Goal: Task Accomplishment & Management: Manage account settings

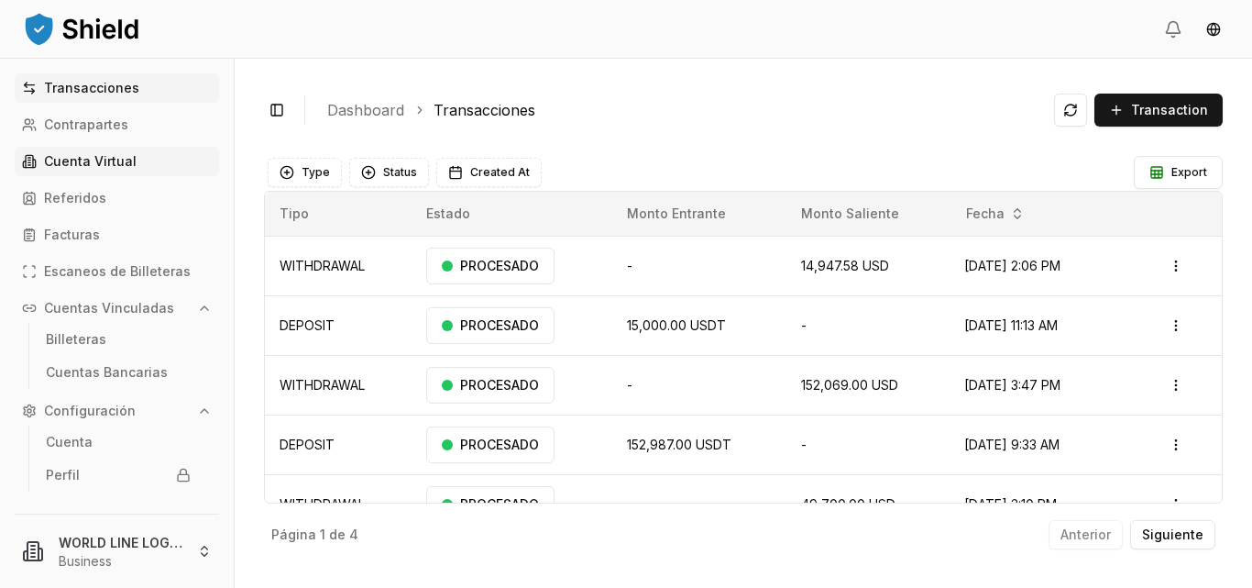
click at [84, 166] on p "Cuenta Virtual" at bounding box center [90, 161] width 93 height 13
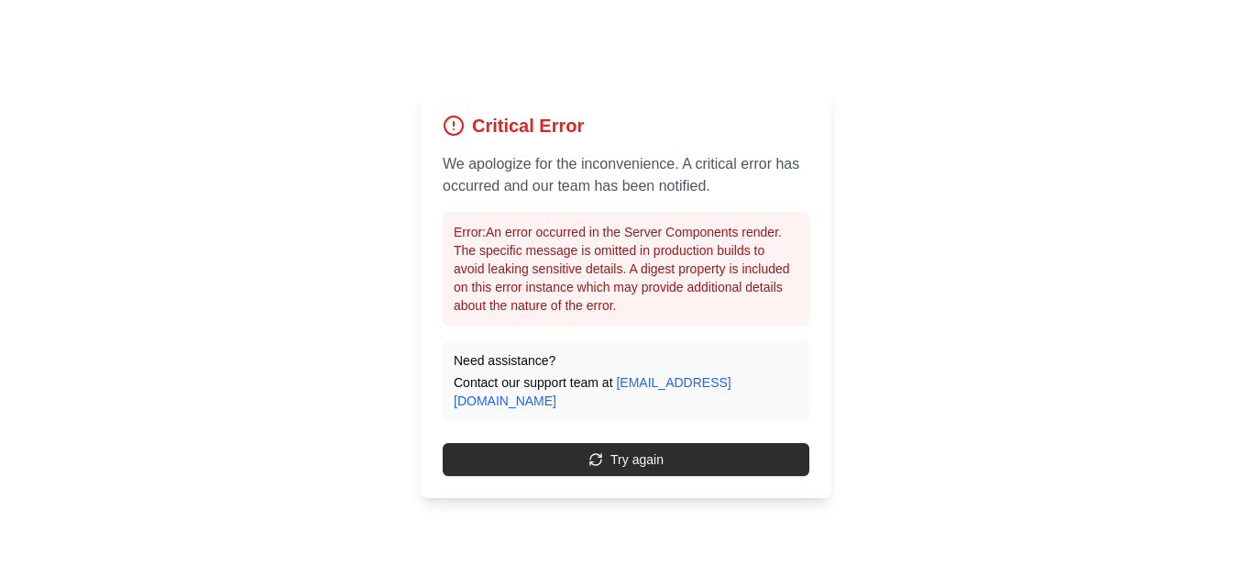
click at [608, 450] on button "Try again" at bounding box center [626, 459] width 367 height 33
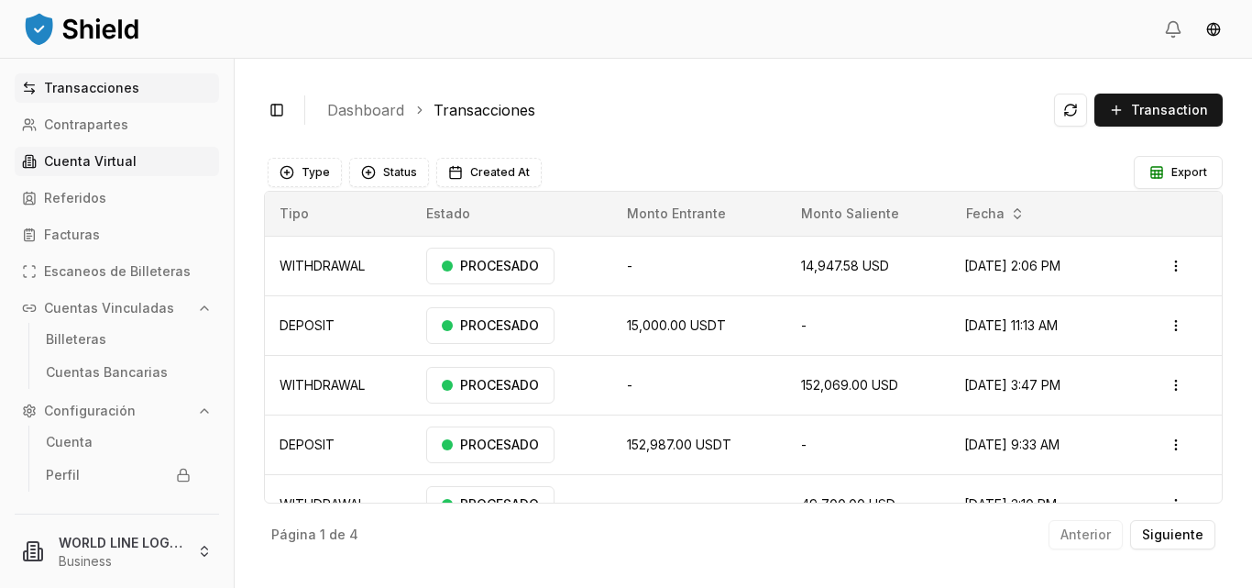
click at [63, 161] on p "Cuenta Virtual" at bounding box center [90, 161] width 93 height 13
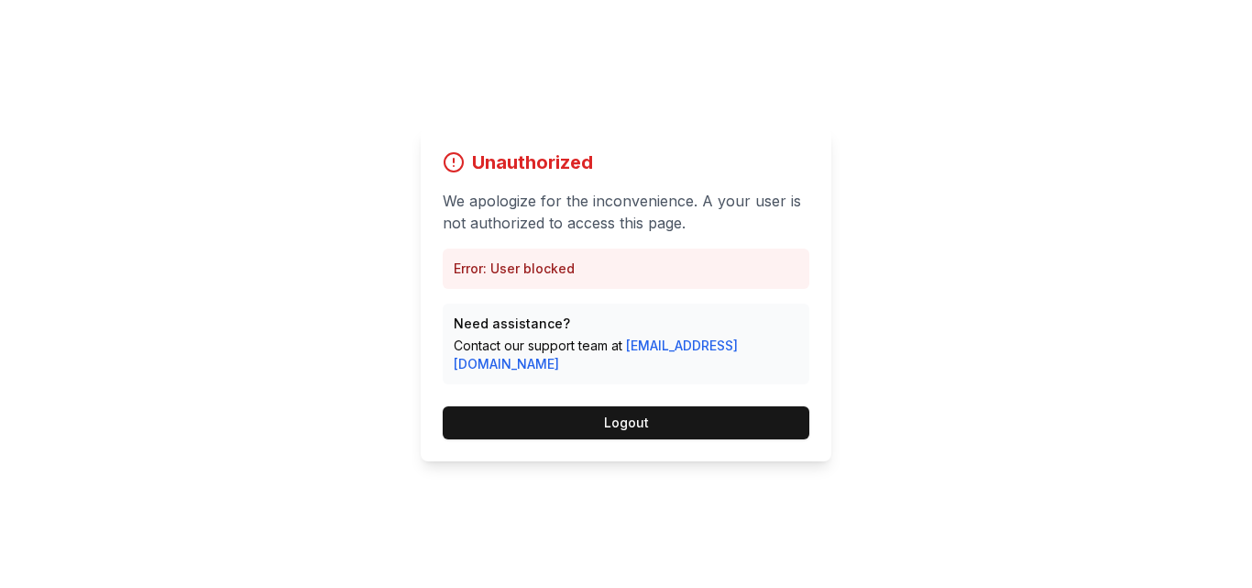
click at [869, 370] on div "Unauthorized We apologize for the inconvenience. A your user is not authorized …" at bounding box center [626, 294] width 1252 height 588
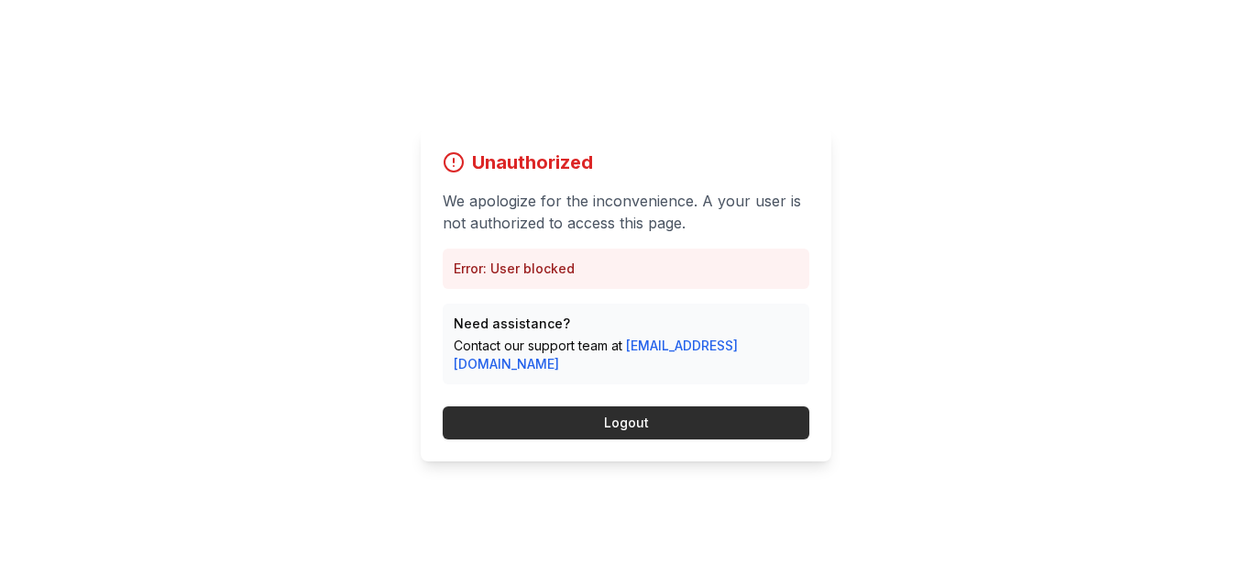
click at [567, 416] on button "Logout" at bounding box center [626, 422] width 367 height 33
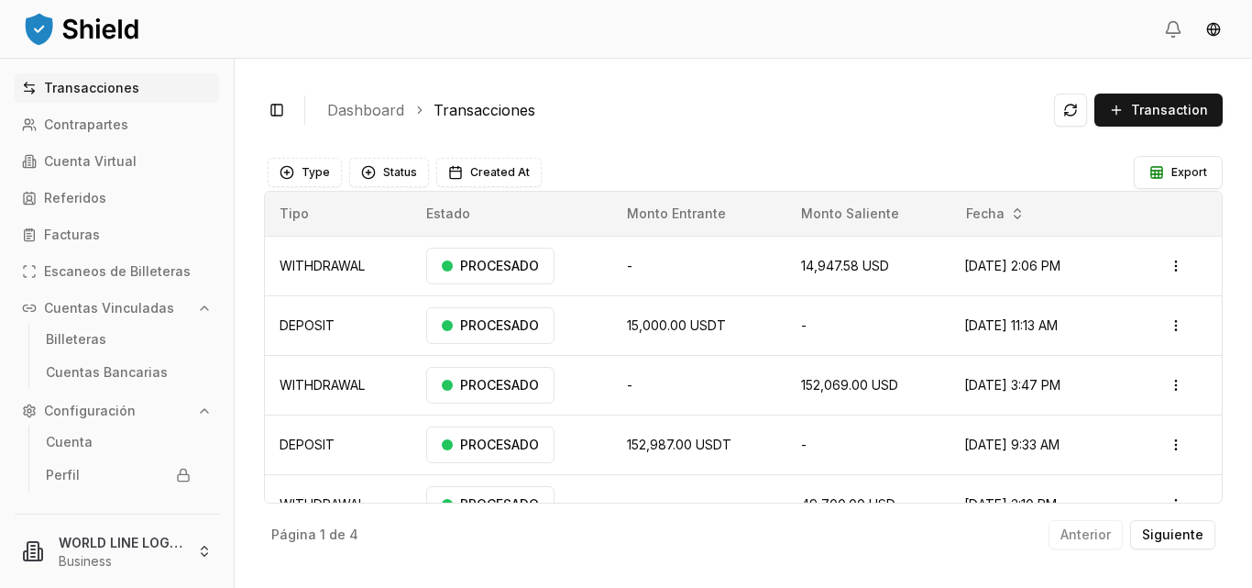
click at [627, 441] on span "152,987.00 USDT" at bounding box center [679, 444] width 105 height 16
